Goal: Information Seeking & Learning: Find specific fact

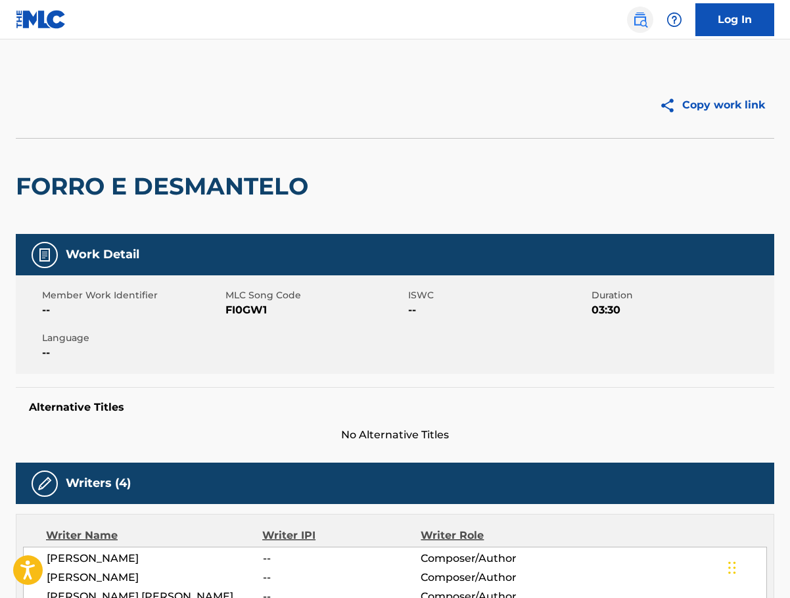
drag, startPoint x: 0, startPoint y: 0, endPoint x: 647, endPoint y: 24, distance: 647.7
click at [648, 24] on link at bounding box center [640, 20] width 26 height 26
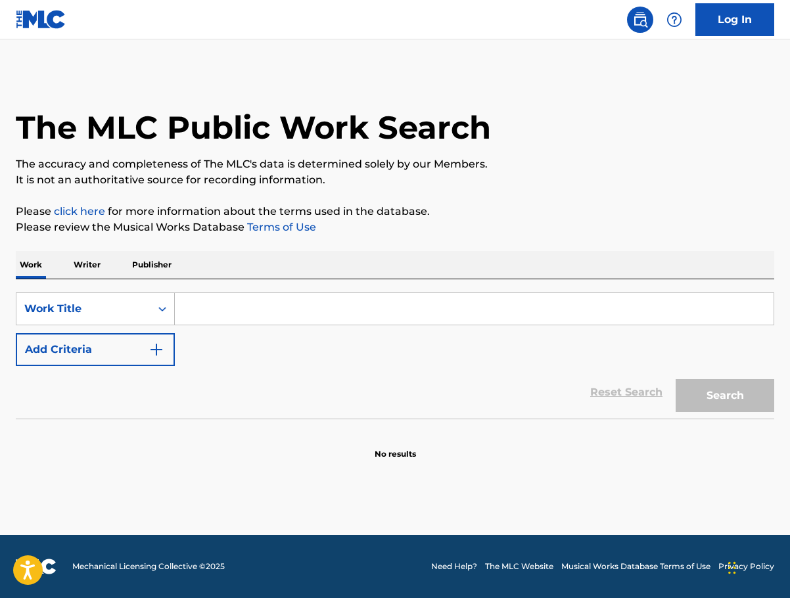
click at [200, 308] on input "Search Form" at bounding box center [474, 309] width 599 height 32
paste input "Da Doo [PERSON_NAME] [PERSON_NAME] (When He Walked Me Home)"
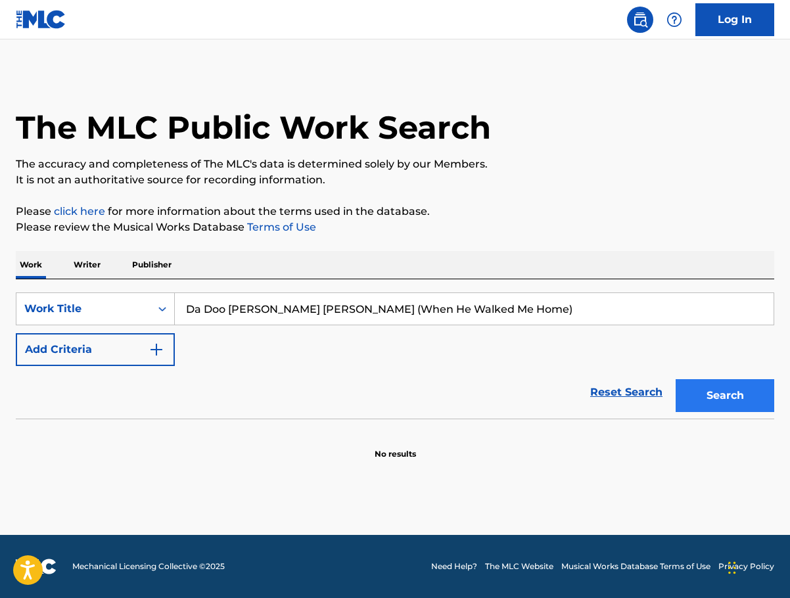
type input "Da Doo [PERSON_NAME] [PERSON_NAME] (When He Walked Me Home)"
click at [767, 383] on button "Search" at bounding box center [725, 395] width 99 height 33
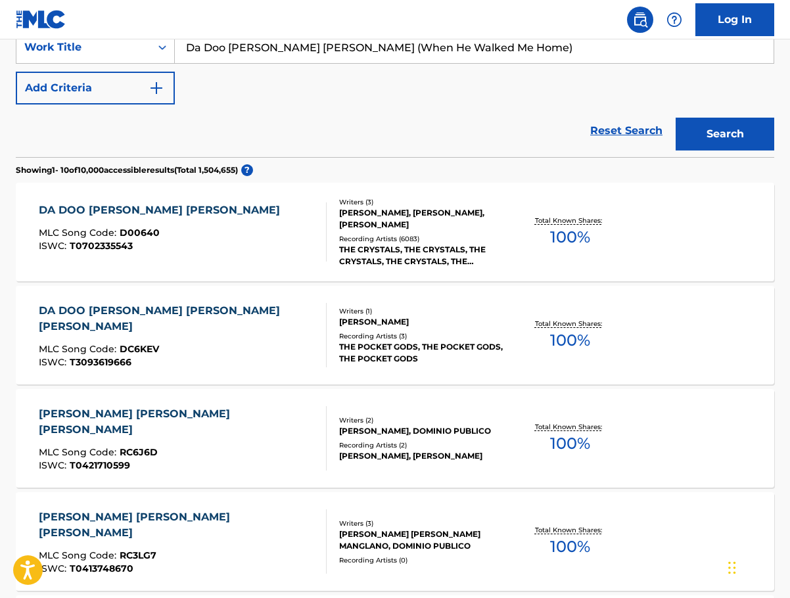
scroll to position [263, 0]
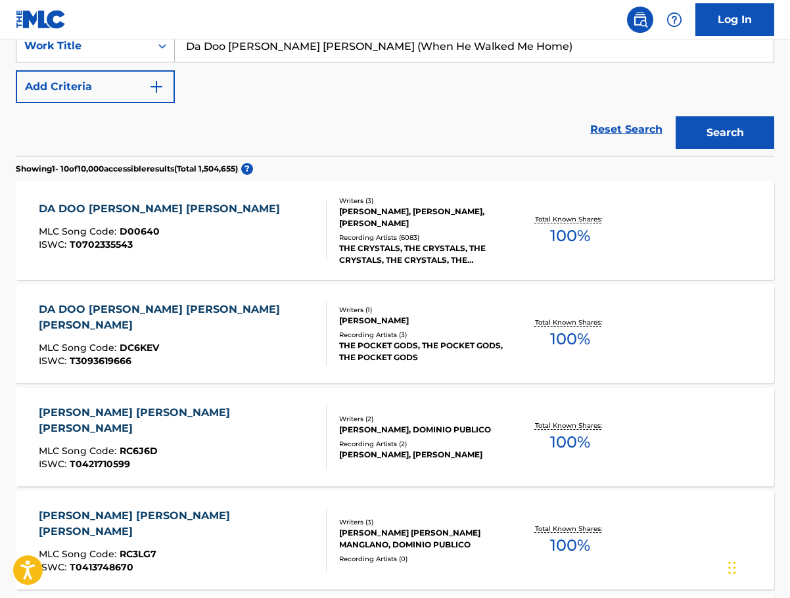
click at [423, 217] on div "[PERSON_NAME], [PERSON_NAME], [PERSON_NAME]" at bounding box center [423, 218] width 168 height 24
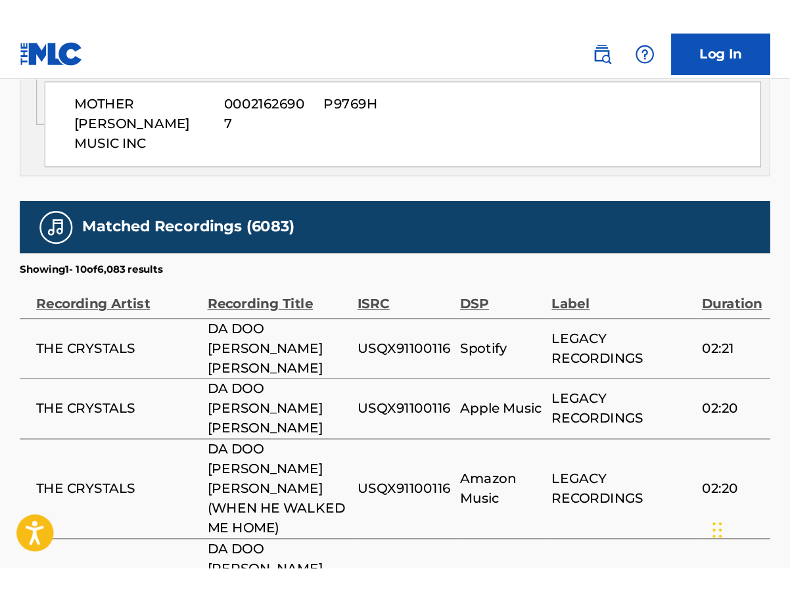
scroll to position [1507, 0]
